Goal: Transaction & Acquisition: Download file/media

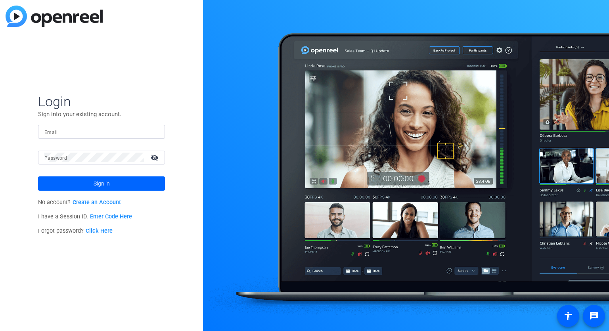
type input "[EMAIL_ADDRESS][DOMAIN_NAME]"
click at [99, 183] on span "Sign in" at bounding box center [102, 184] width 16 height 20
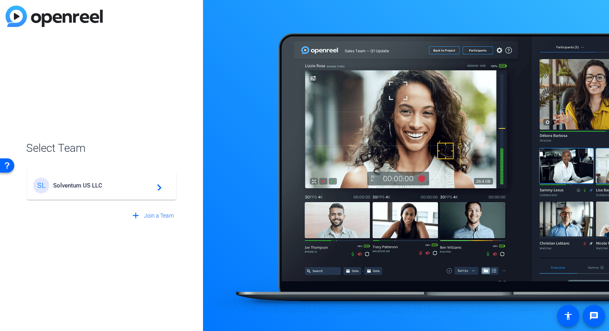
click at [98, 186] on span "Solventum US LLC" at bounding box center [102, 185] width 99 height 7
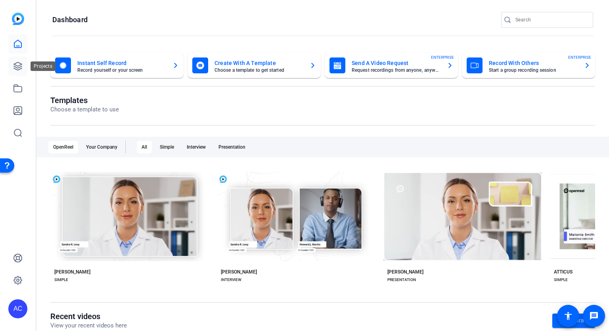
click at [17, 67] on icon at bounding box center [18, 66] width 8 height 8
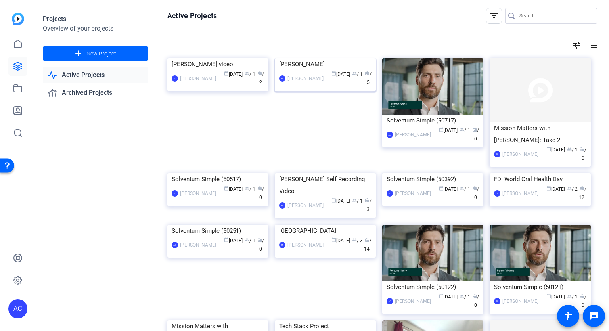
click at [321, 58] on img at bounding box center [325, 58] width 101 height 0
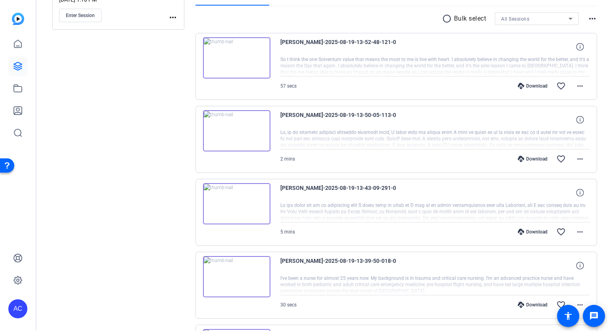
scroll to position [96, 0]
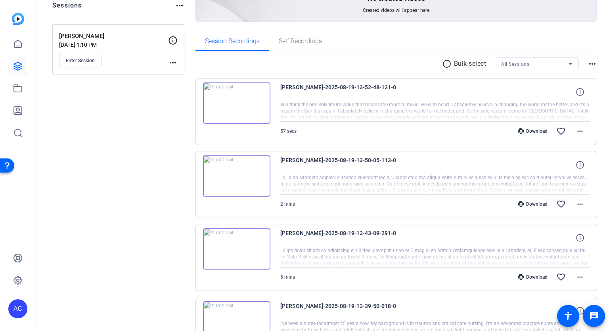
click at [590, 63] on mat-icon "more_horiz" at bounding box center [592, 64] width 10 height 10
click at [590, 63] on div at bounding box center [304, 165] width 609 height 331
click at [451, 66] on mat-icon "radio_button_unchecked" at bounding box center [448, 64] width 12 height 10
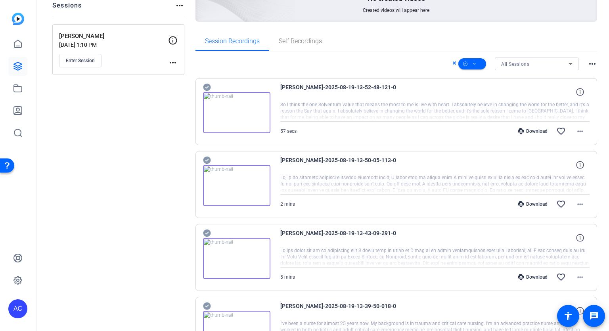
click at [205, 87] on icon at bounding box center [207, 88] width 8 height 8
click at [207, 91] on icon at bounding box center [207, 88] width 8 height 8
click at [206, 228] on icon at bounding box center [207, 233] width 8 height 10
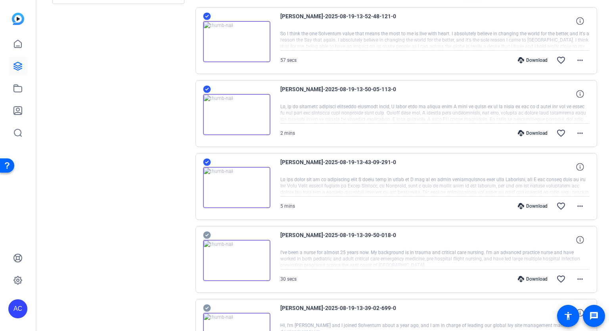
scroll to position [237, 0]
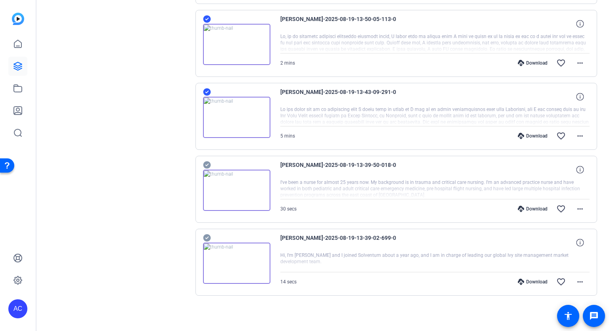
click at [210, 162] on icon at bounding box center [207, 165] width 8 height 10
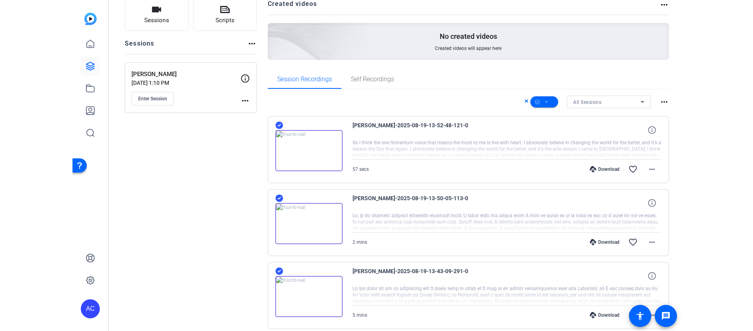
scroll to position [0, 0]
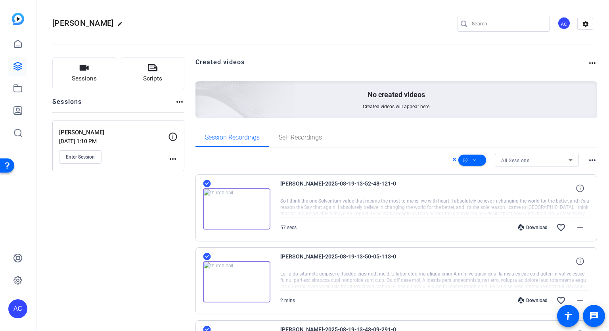
click at [593, 160] on mat-icon "more_horiz" at bounding box center [592, 160] width 10 height 10
click at [593, 160] on div at bounding box center [304, 165] width 609 height 331
click at [477, 160] on span at bounding box center [472, 160] width 28 height 19
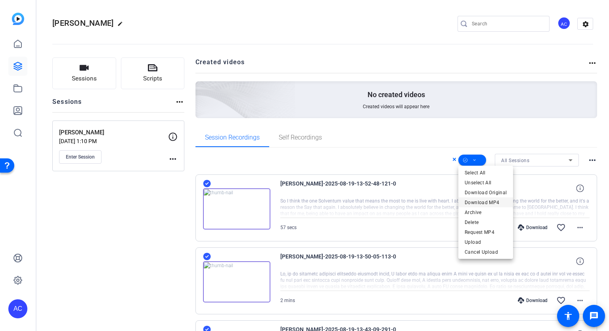
click at [481, 201] on span "Download MP4" at bounding box center [485, 203] width 42 height 10
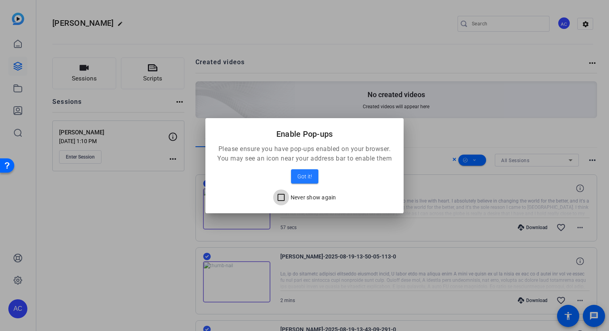
click at [280, 197] on input "Never show again" at bounding box center [281, 197] width 16 height 16
checkbox input "true"
click at [299, 179] on span "Got it!" at bounding box center [304, 177] width 15 height 10
